Goal: Information Seeking & Learning: Learn about a topic

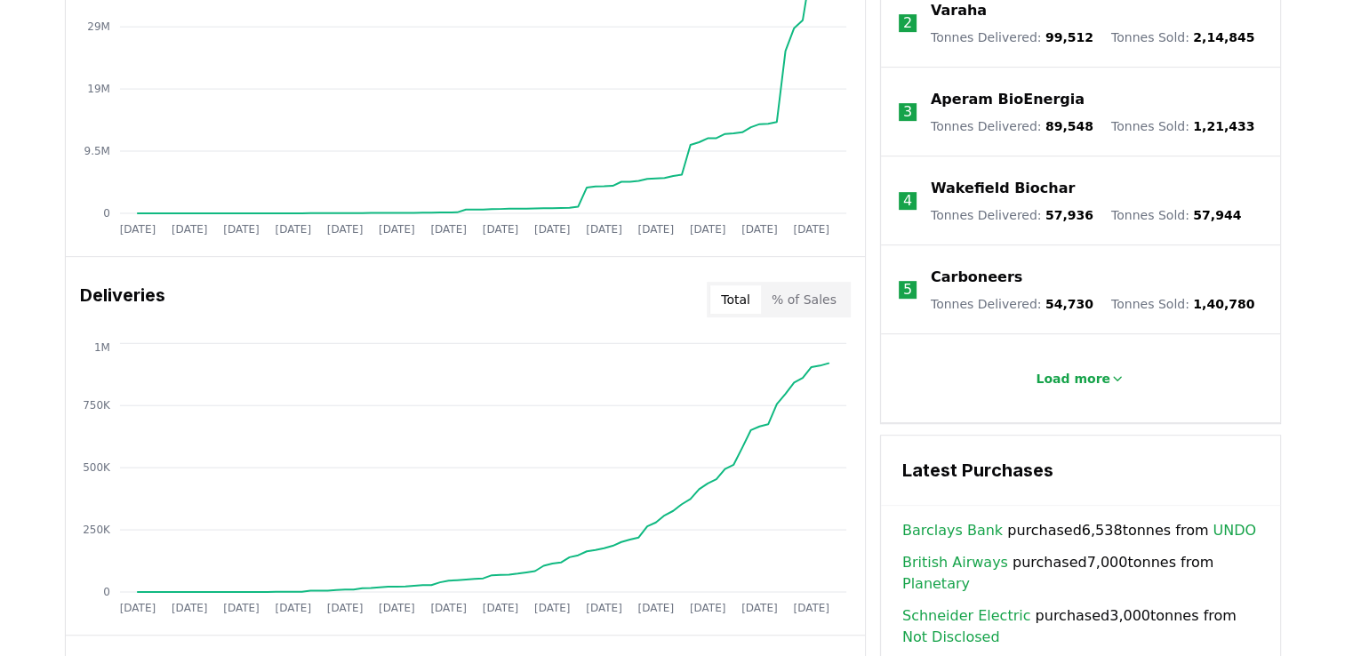
scroll to position [889, 0]
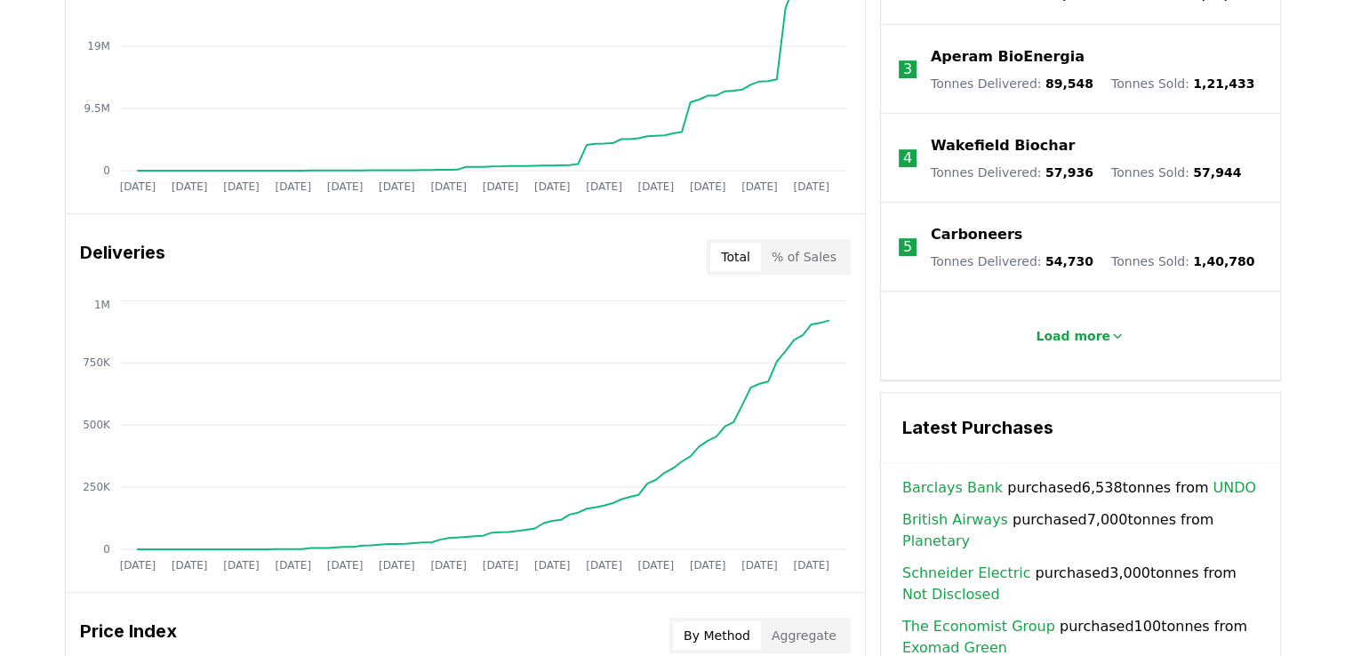
click at [1061, 327] on p "Load more" at bounding box center [1073, 336] width 75 height 18
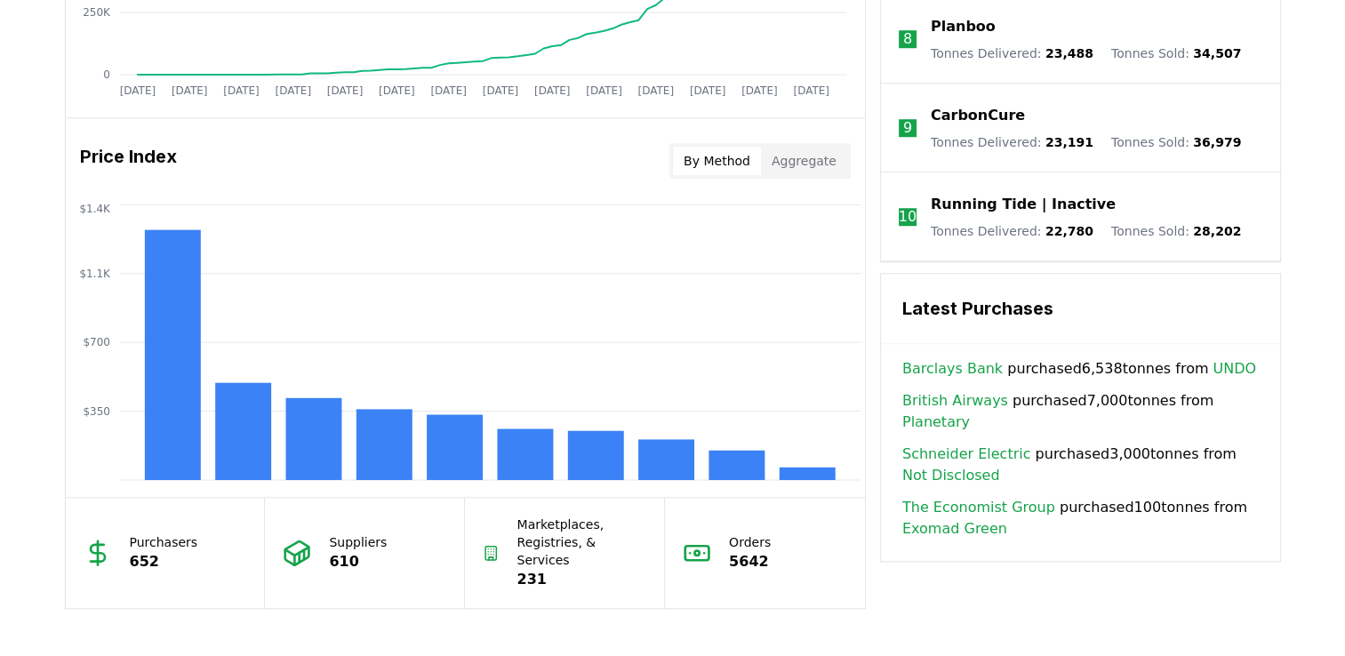
scroll to position [1422, 0]
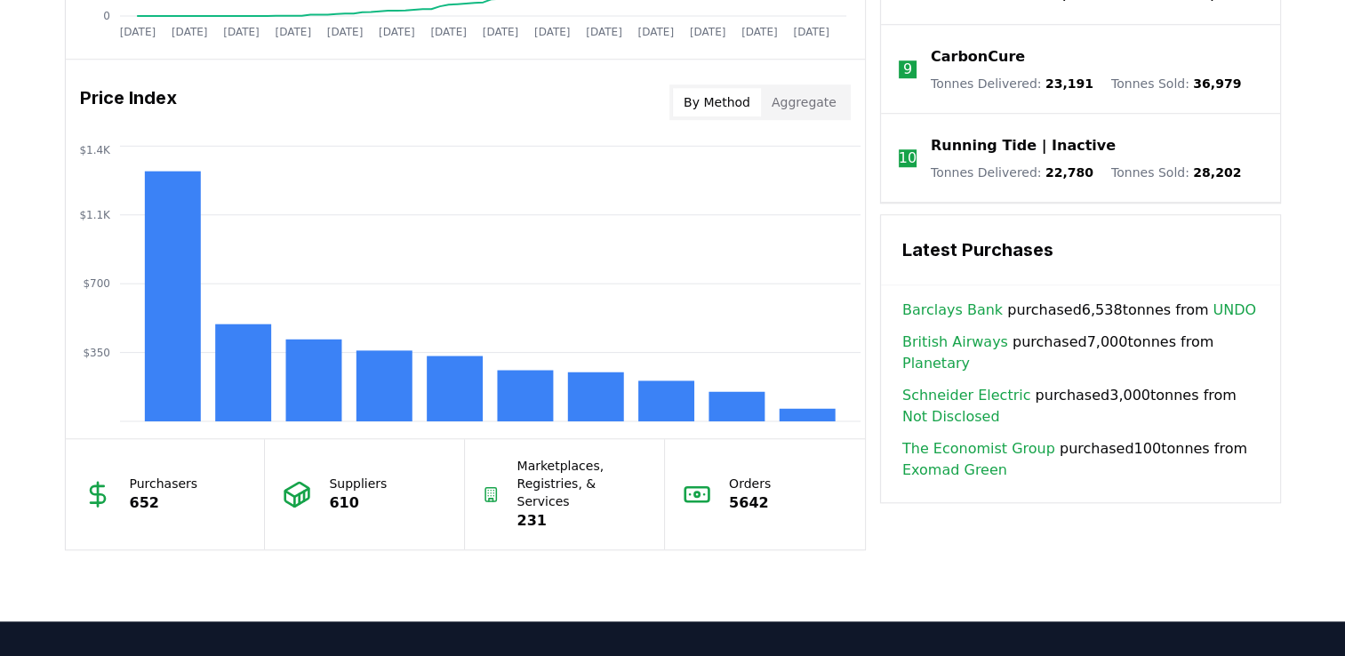
click at [956, 241] on h3 "Latest Purchases" at bounding box center [1080, 249] width 356 height 27
click at [142, 498] on p "652" at bounding box center [164, 502] width 68 height 21
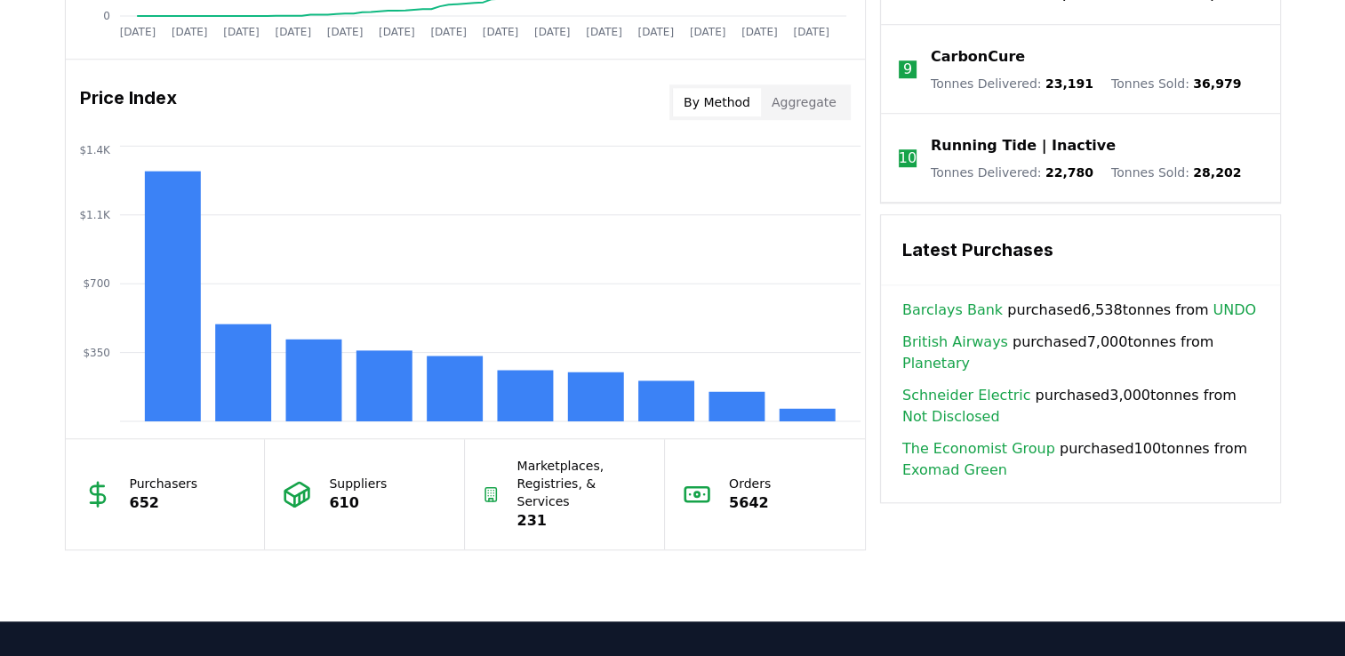
click at [744, 496] on p "5642" at bounding box center [750, 502] width 42 height 21
click at [559, 487] on p "Marketplaces, Registries, & Services" at bounding box center [582, 483] width 130 height 53
click at [723, 106] on button "By Method" at bounding box center [717, 102] width 88 height 28
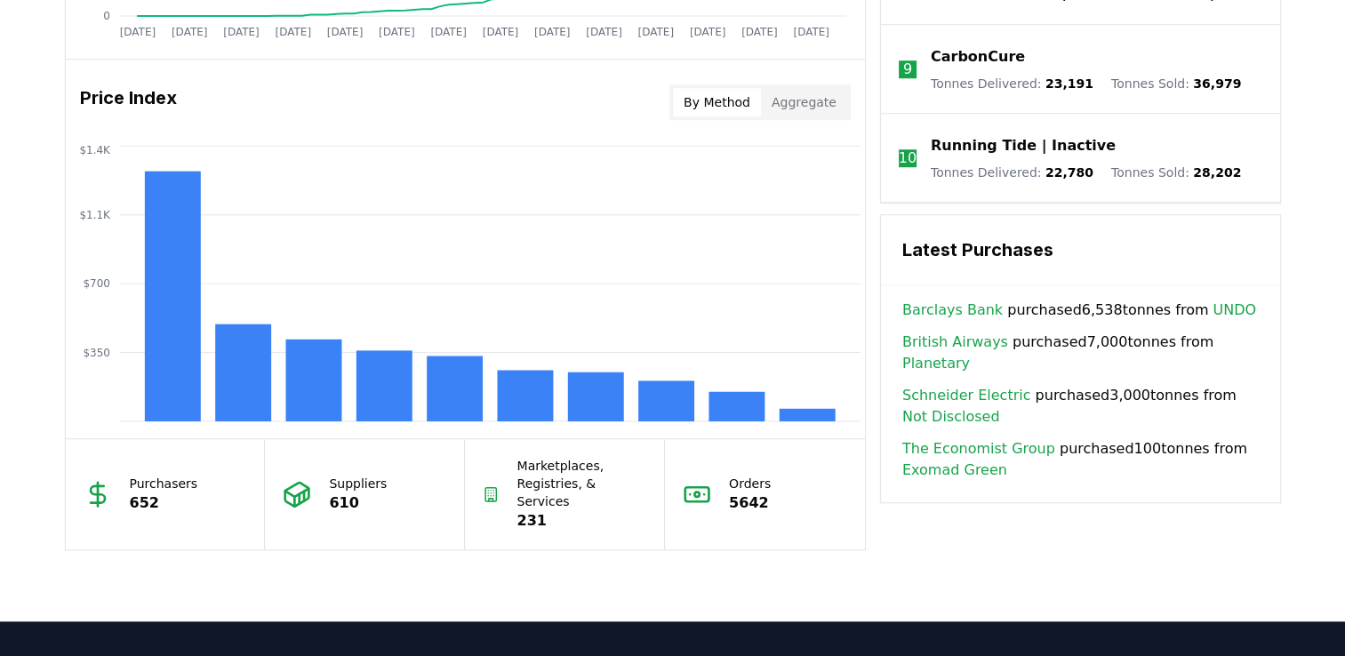
click at [820, 106] on button "Aggregate" at bounding box center [804, 102] width 86 height 28
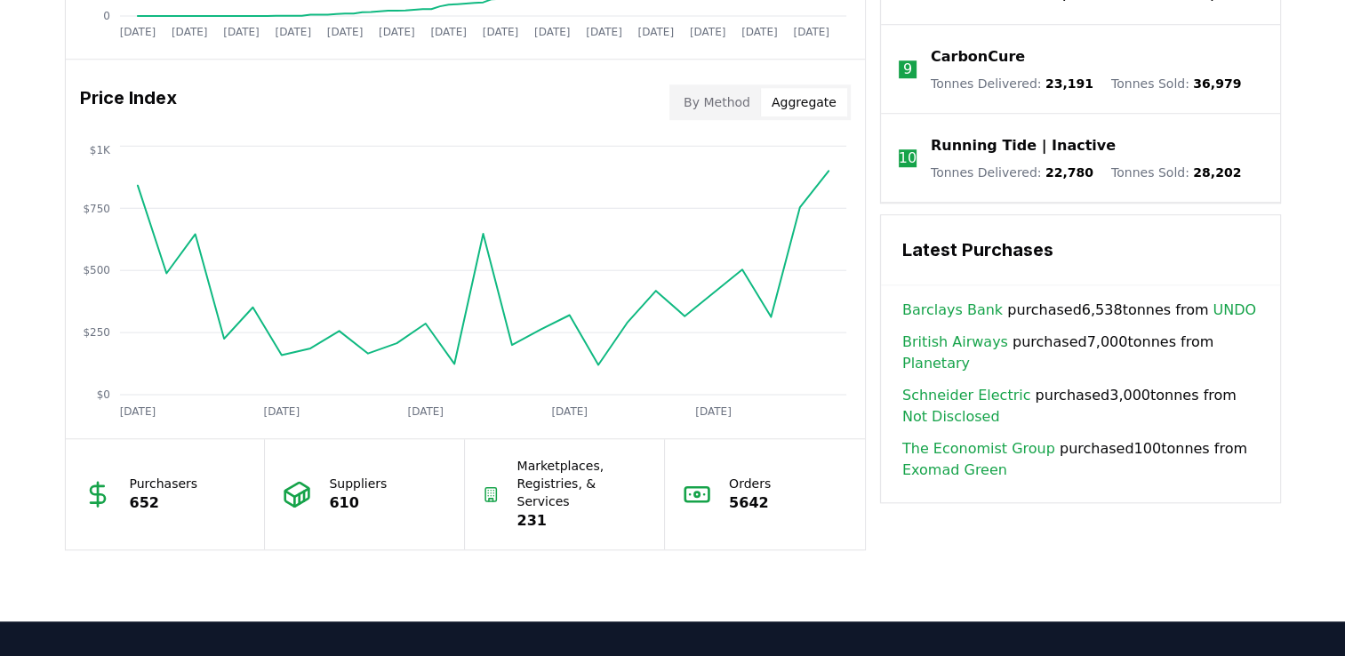
click at [737, 102] on button "By Method" at bounding box center [717, 102] width 88 height 28
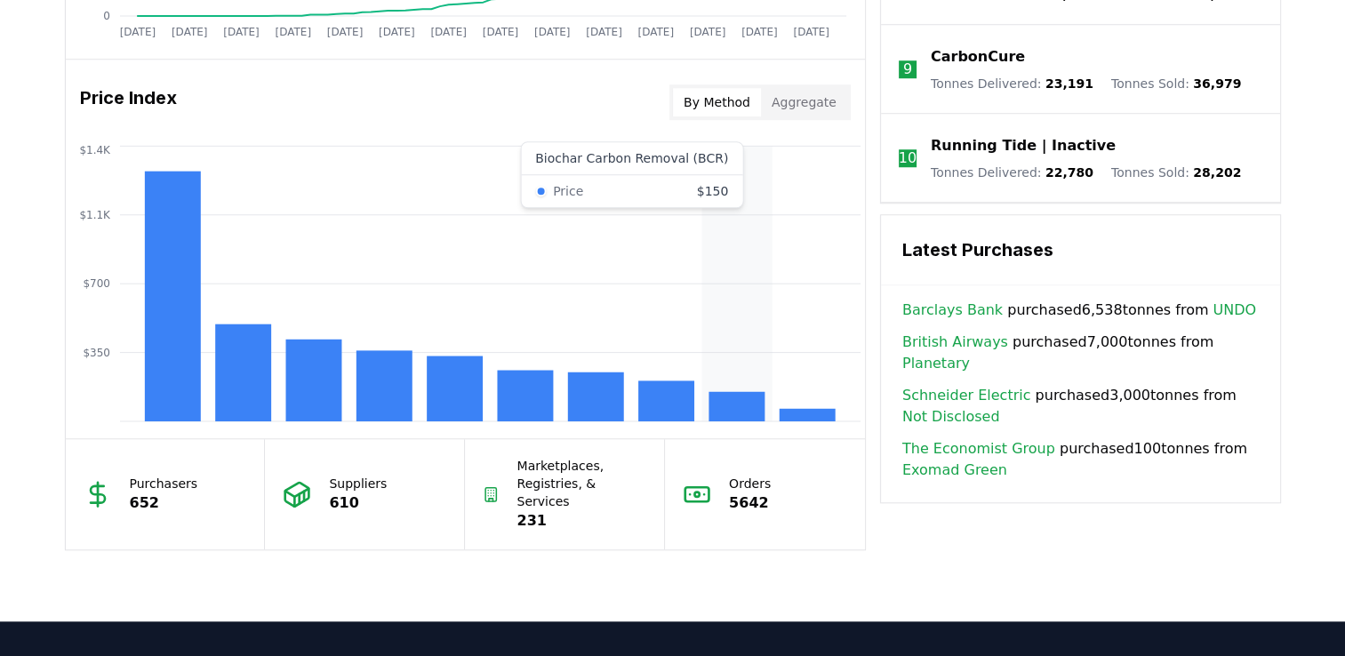
click at [718, 401] on rect at bounding box center [736, 406] width 56 height 29
click at [724, 402] on rect at bounding box center [736, 406] width 56 height 29
drag, startPoint x: 724, startPoint y: 402, endPoint x: 673, endPoint y: 158, distance: 249.0
click at [673, 158] on icon "$350 $700 $1.1K $1.4K" at bounding box center [465, 283] width 799 height 284
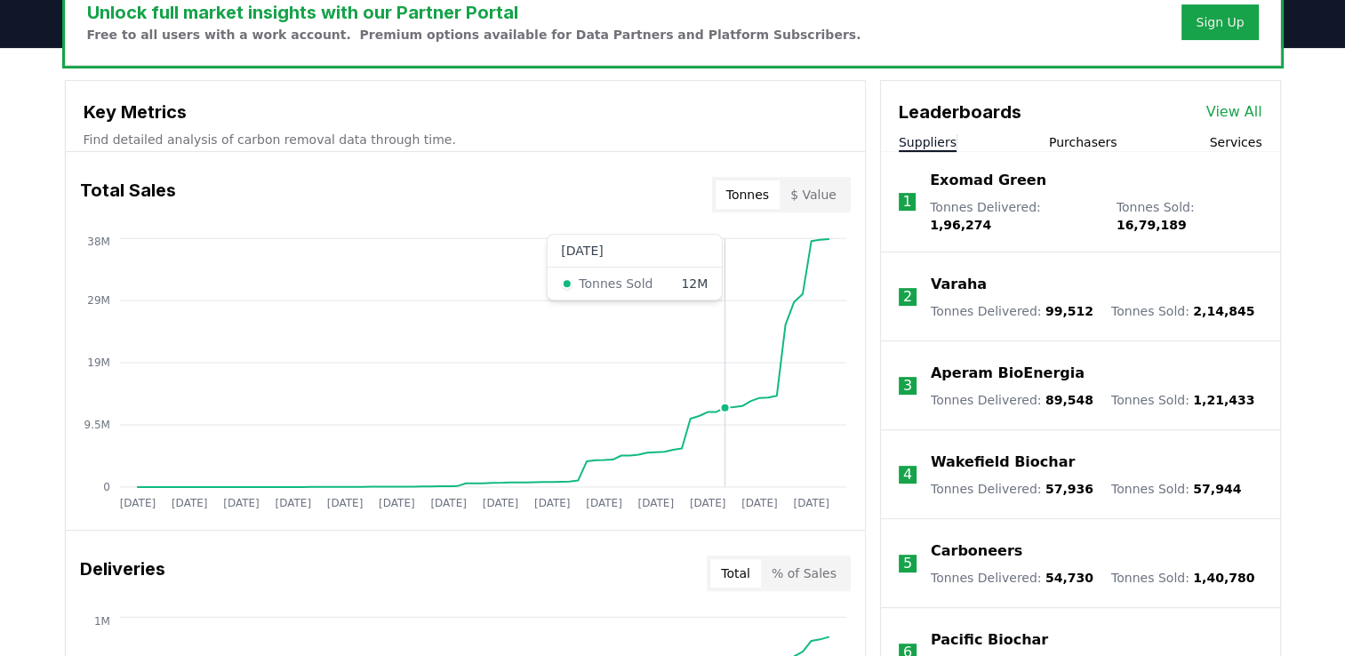
scroll to position [533, 0]
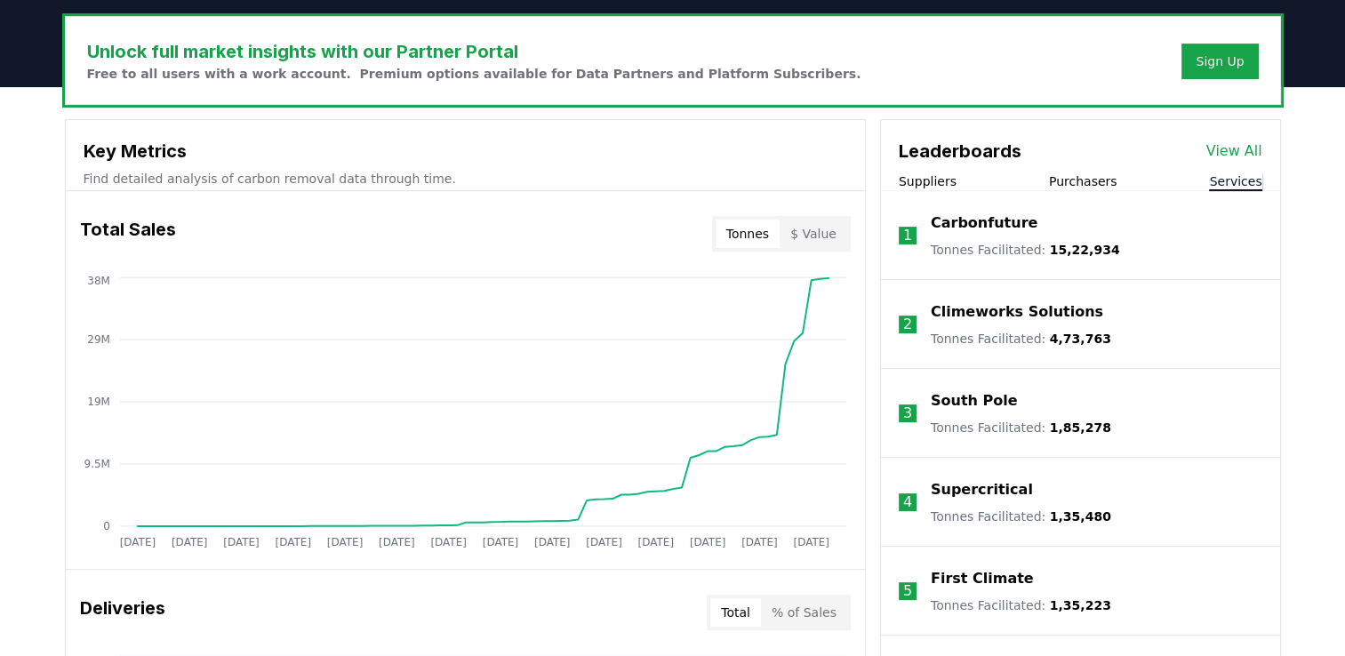
click at [1228, 185] on button "Services" at bounding box center [1235, 181] width 52 height 18
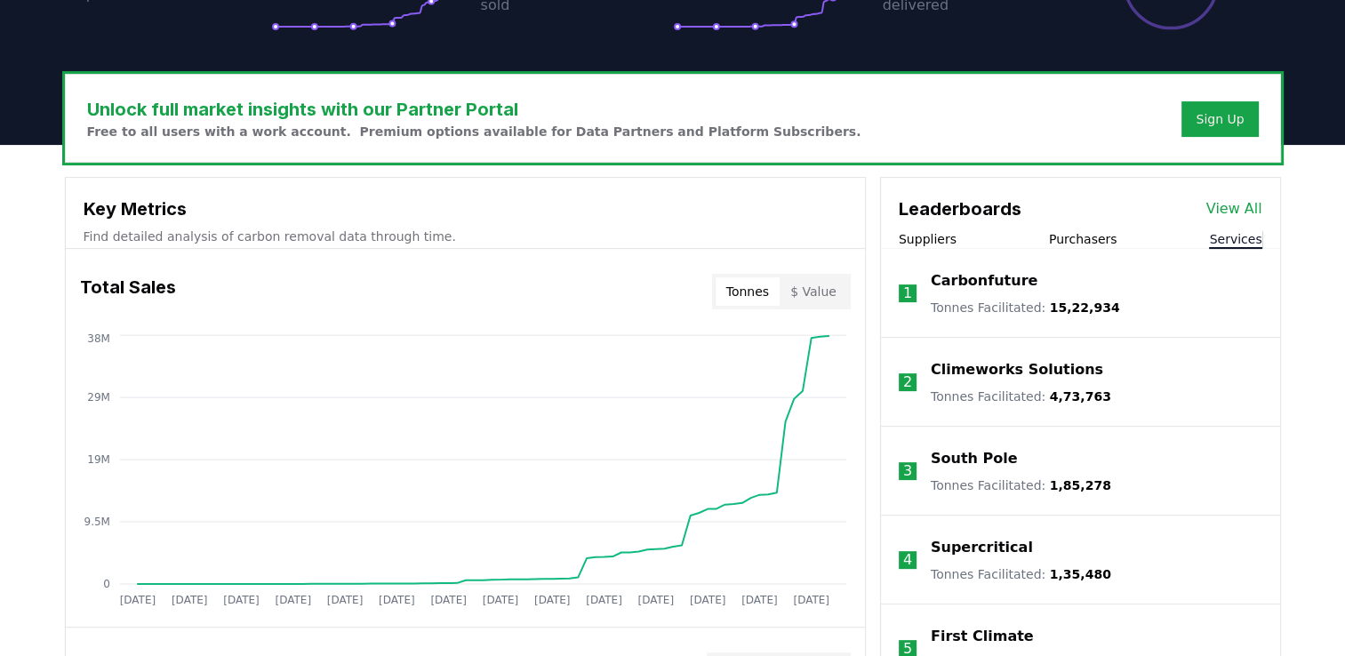
scroll to position [444, 0]
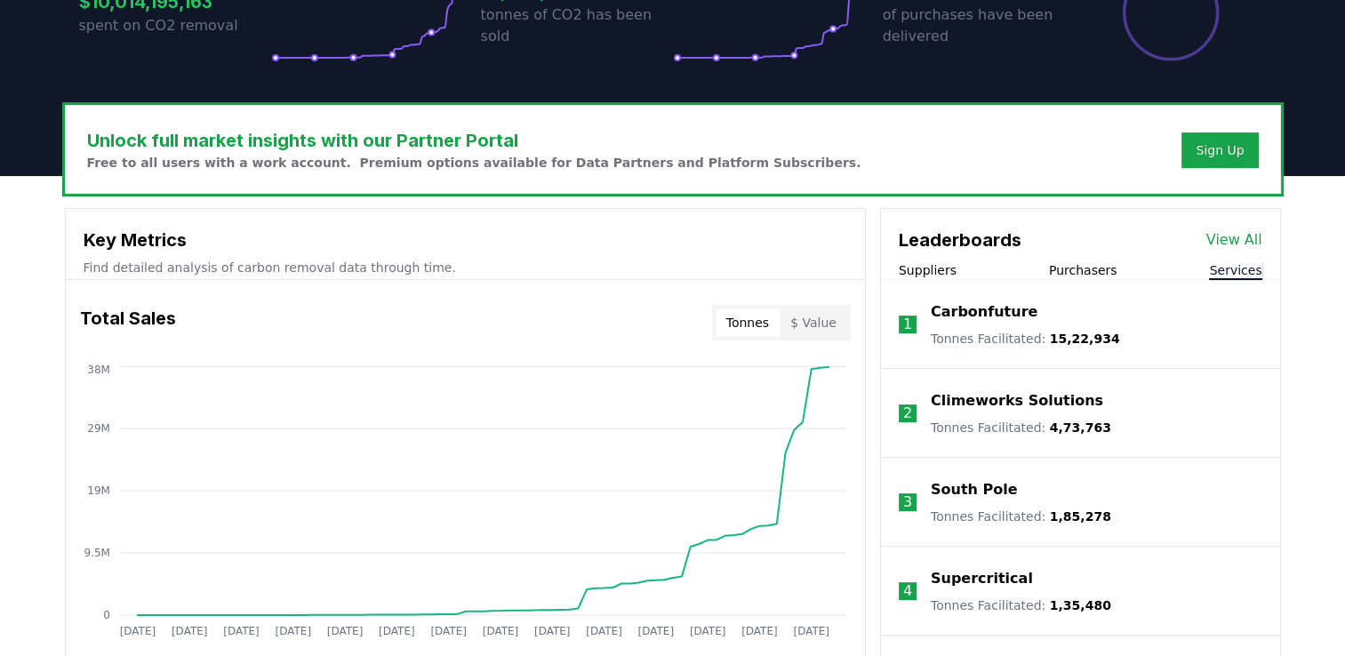
click at [1080, 275] on button "Purchasers" at bounding box center [1083, 270] width 68 height 18
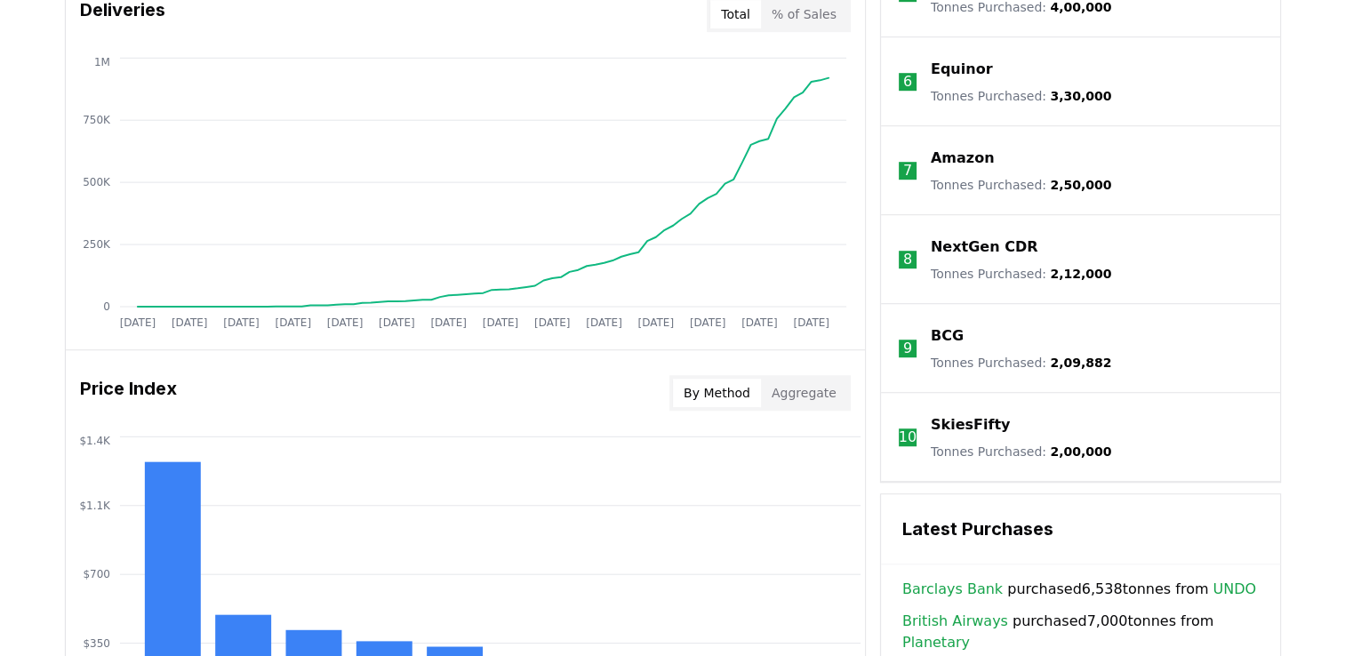
scroll to position [1156, 0]
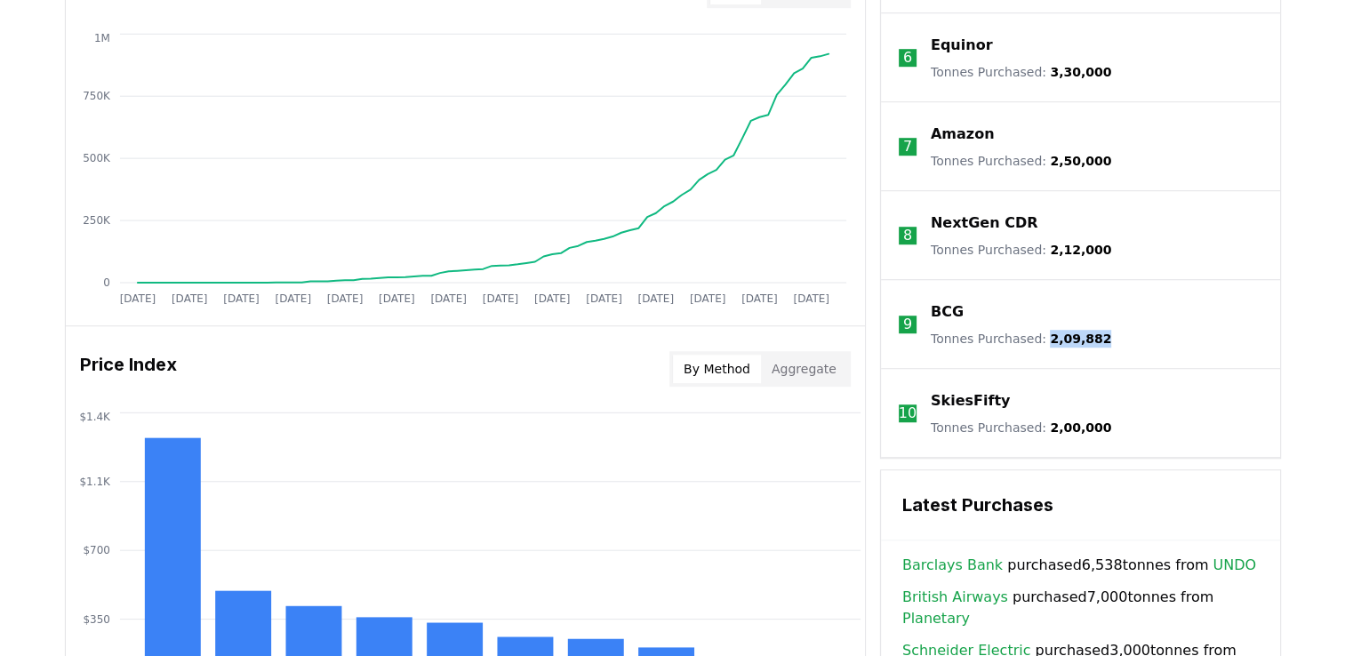
drag, startPoint x: 1040, startPoint y: 336, endPoint x: 1101, endPoint y: 336, distance: 61.3
click at [1101, 336] on li "9 BCG Tonnes Purchased : 2,09,882" at bounding box center [1080, 324] width 399 height 89
drag, startPoint x: 1101, startPoint y: 336, endPoint x: 1067, endPoint y: 384, distance: 59.2
click at [1067, 384] on li "10 SkiesFifty Tonnes Purchased : 2,00,000" at bounding box center [1080, 413] width 399 height 89
click at [962, 404] on p "SkiesFifty" at bounding box center [970, 400] width 79 height 21
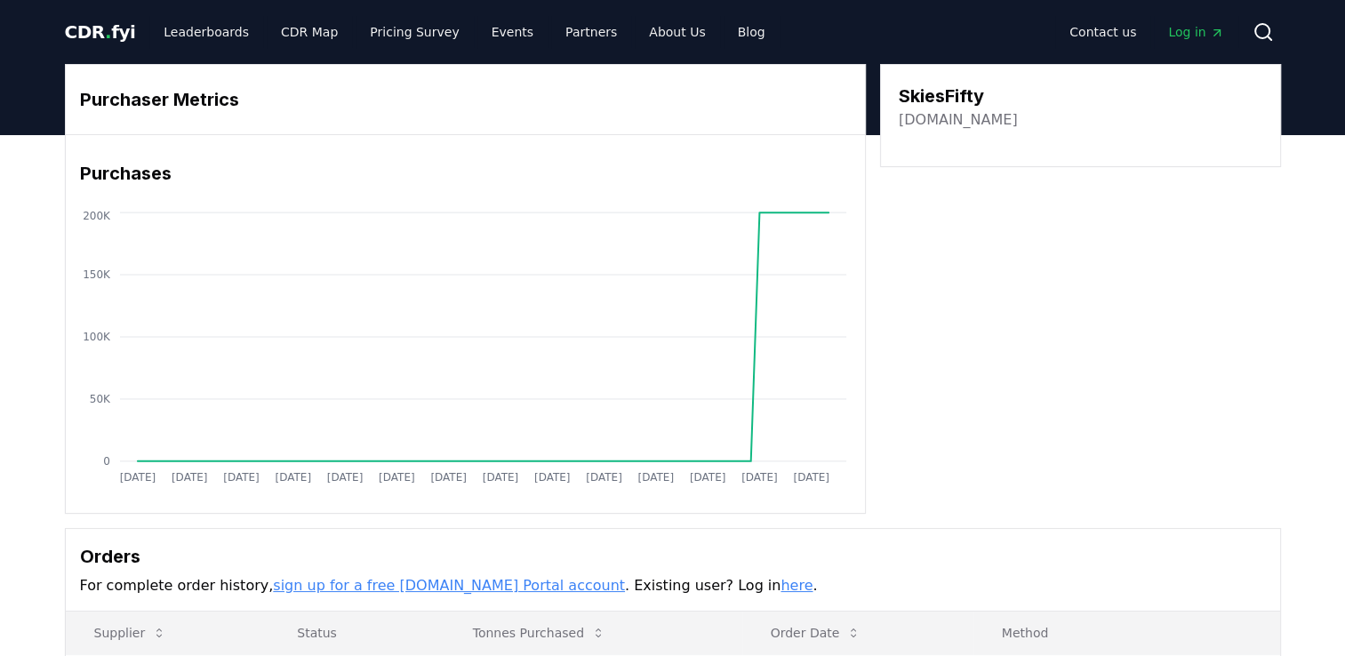
click at [933, 117] on link "skiesfifty.com" at bounding box center [958, 119] width 119 height 21
